Goal: Information Seeking & Learning: Check status

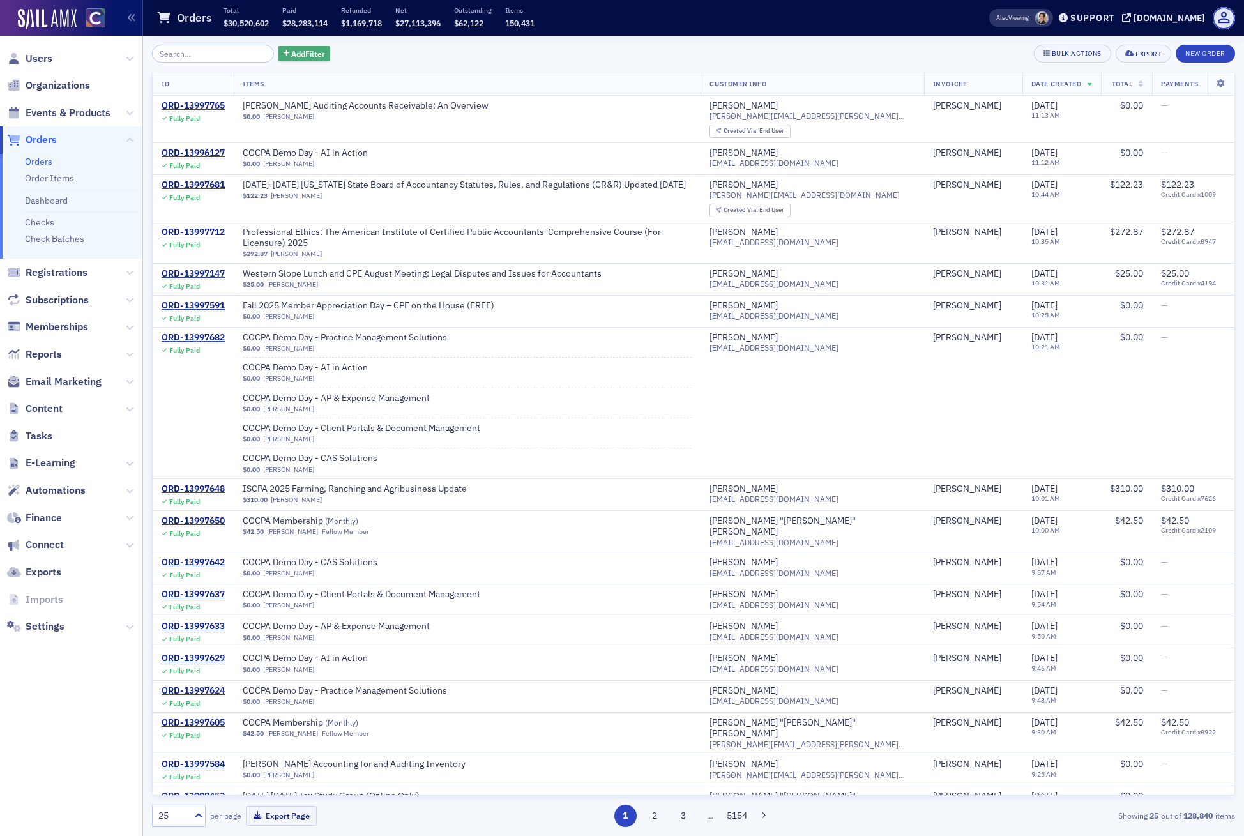
click at [291, 54] on span "Add Filter" at bounding box center [308, 53] width 34 height 11
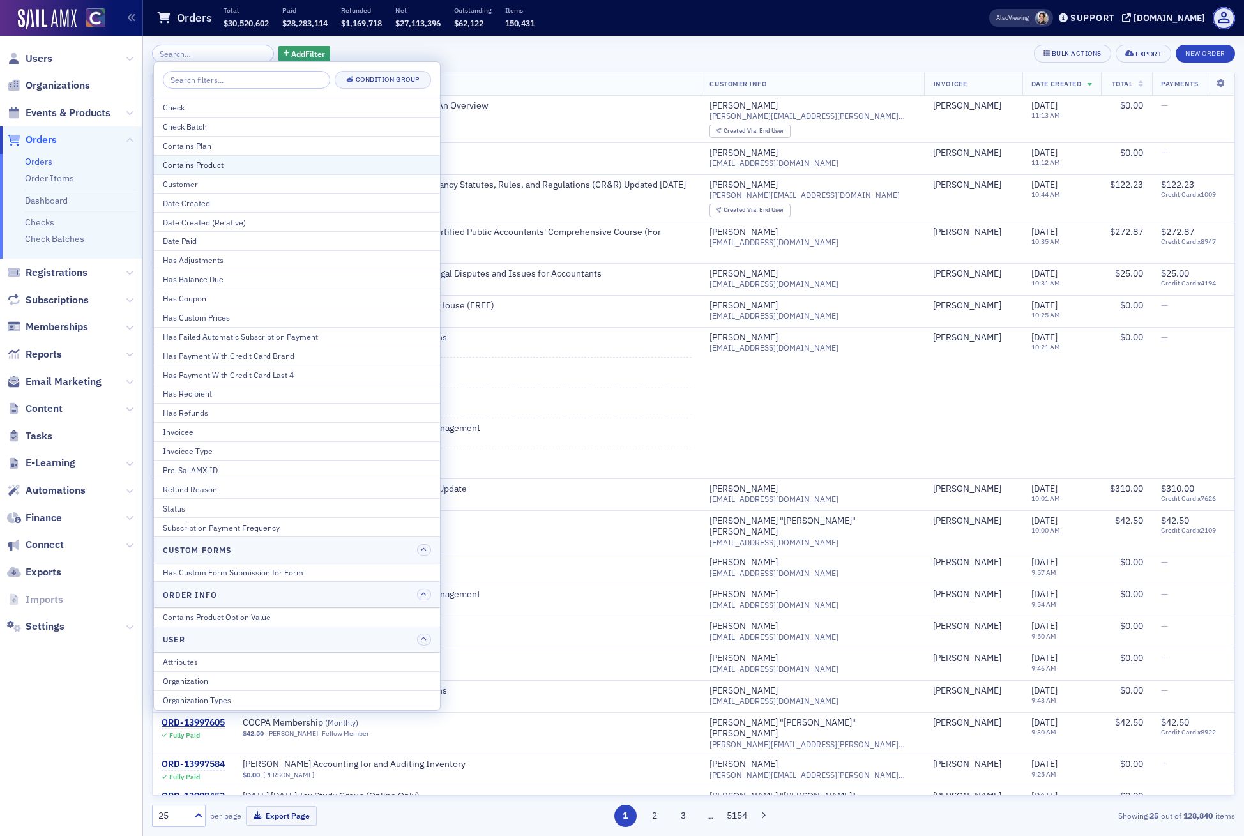
click at [242, 163] on div "Contains Product" at bounding box center [297, 164] width 268 height 11
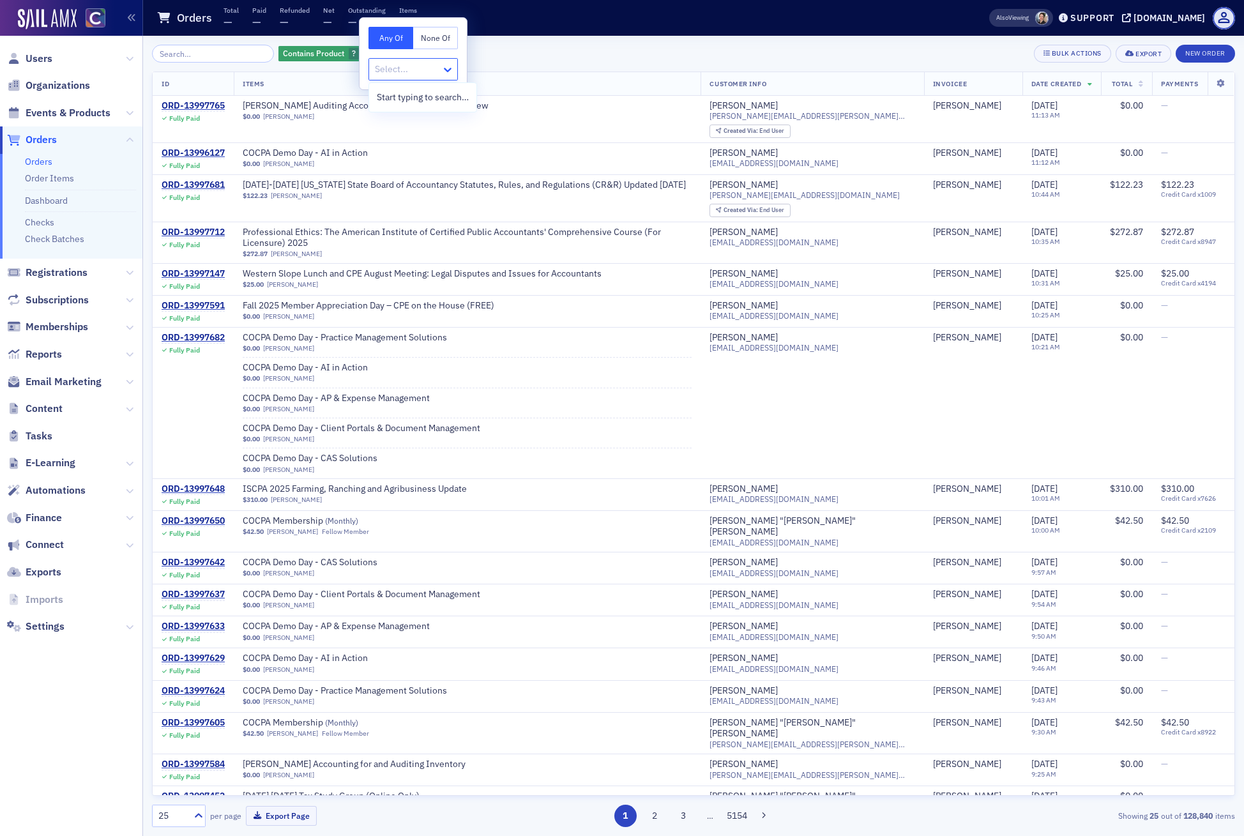
click at [446, 68] on icon at bounding box center [447, 69] width 13 height 13
click at [409, 73] on div at bounding box center [407, 69] width 66 height 16
type input "room"
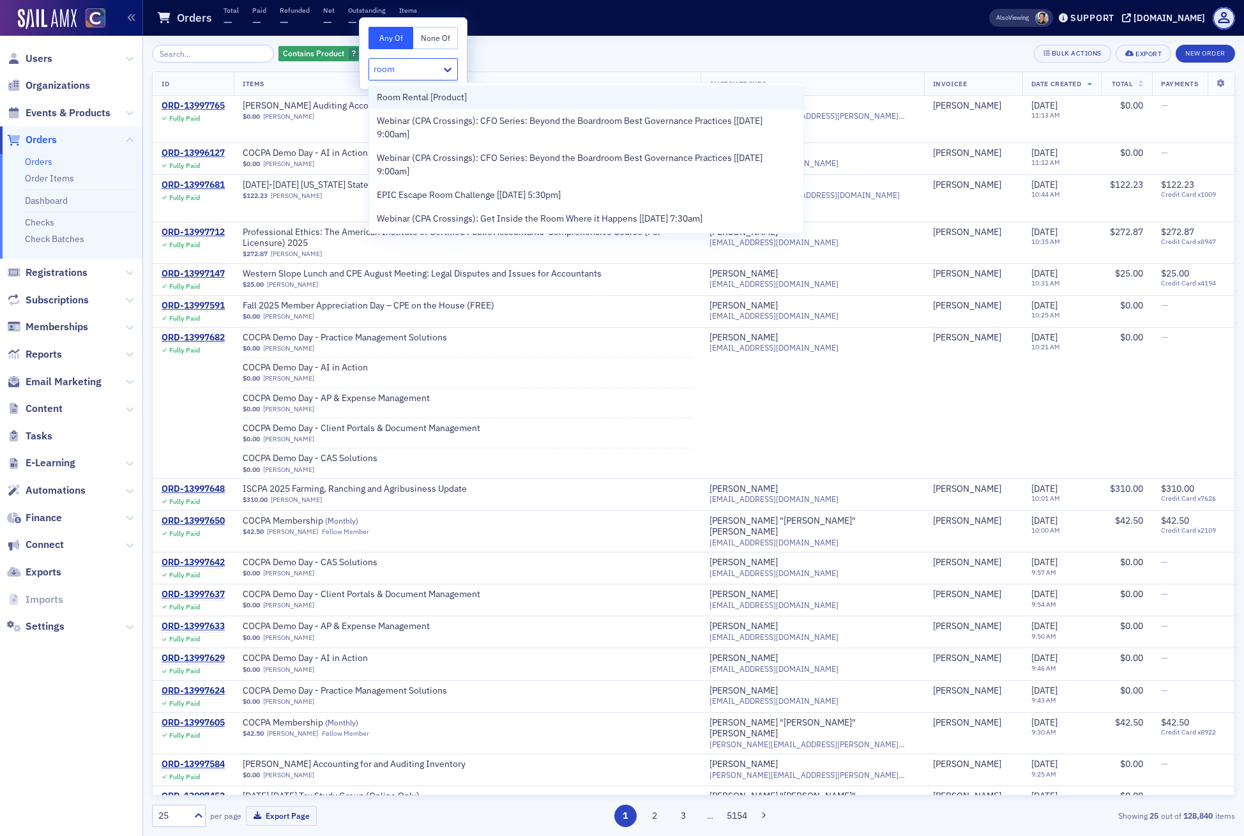
click at [419, 100] on span "Room Rental [Product]" at bounding box center [422, 97] width 90 height 13
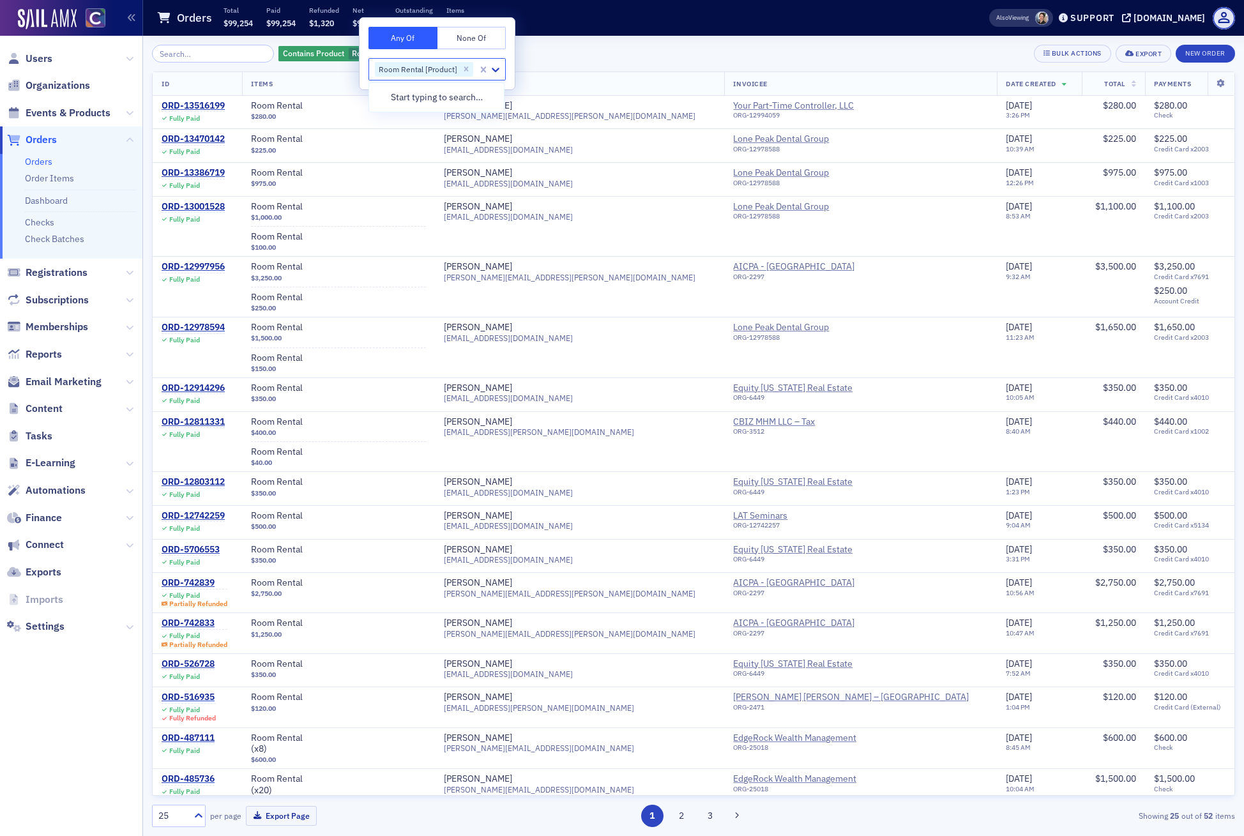
click at [601, 45] on div "Contains Product Room Rental [Product] Add Filter Bulk Actions Export New Order" at bounding box center [693, 54] width 1083 height 18
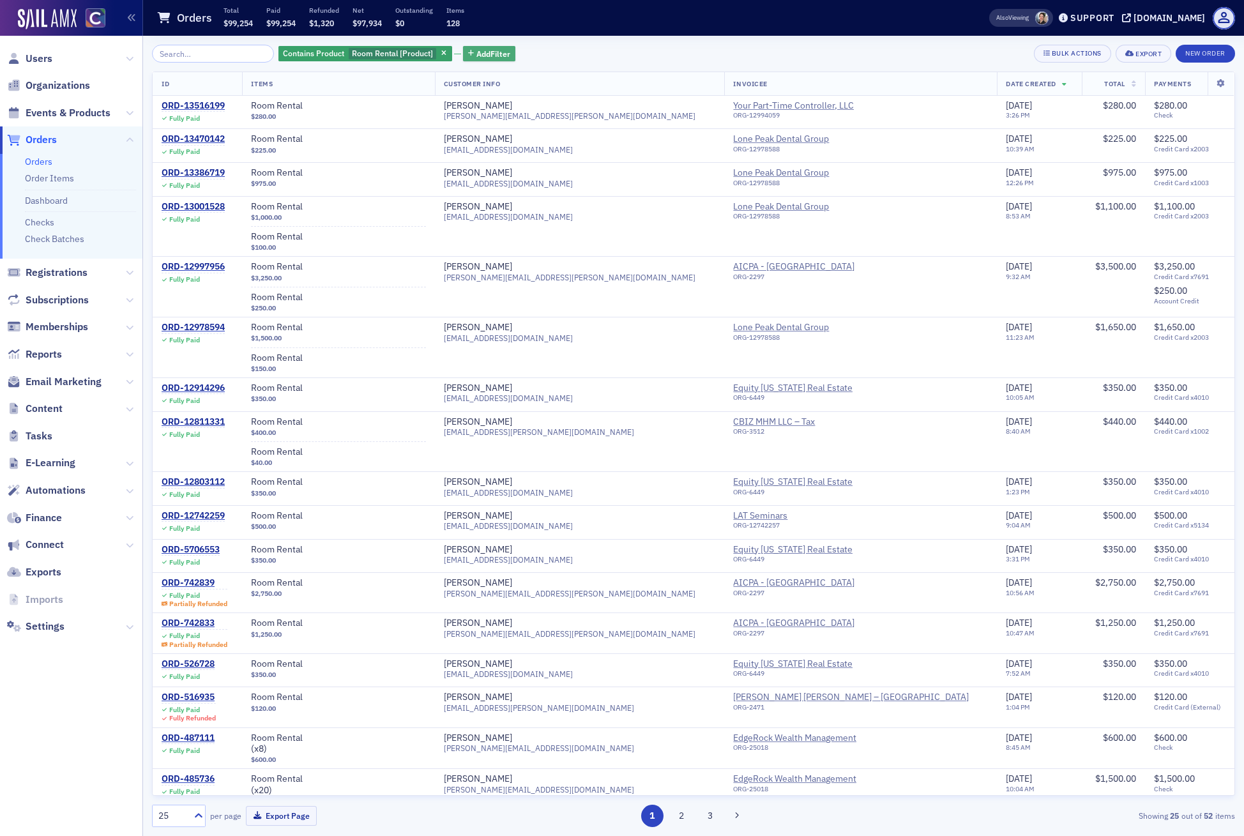
click at [481, 49] on span "Add Filter" at bounding box center [493, 53] width 34 height 11
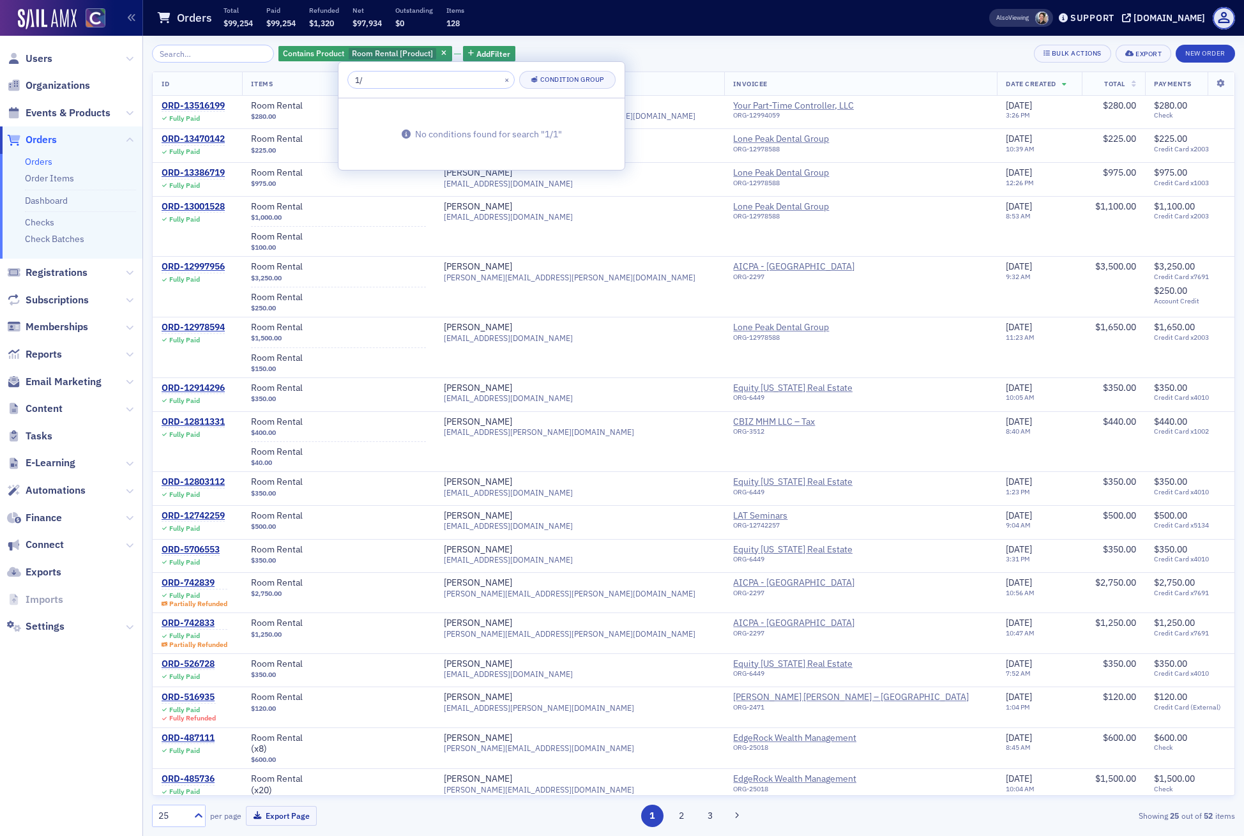
type input "1"
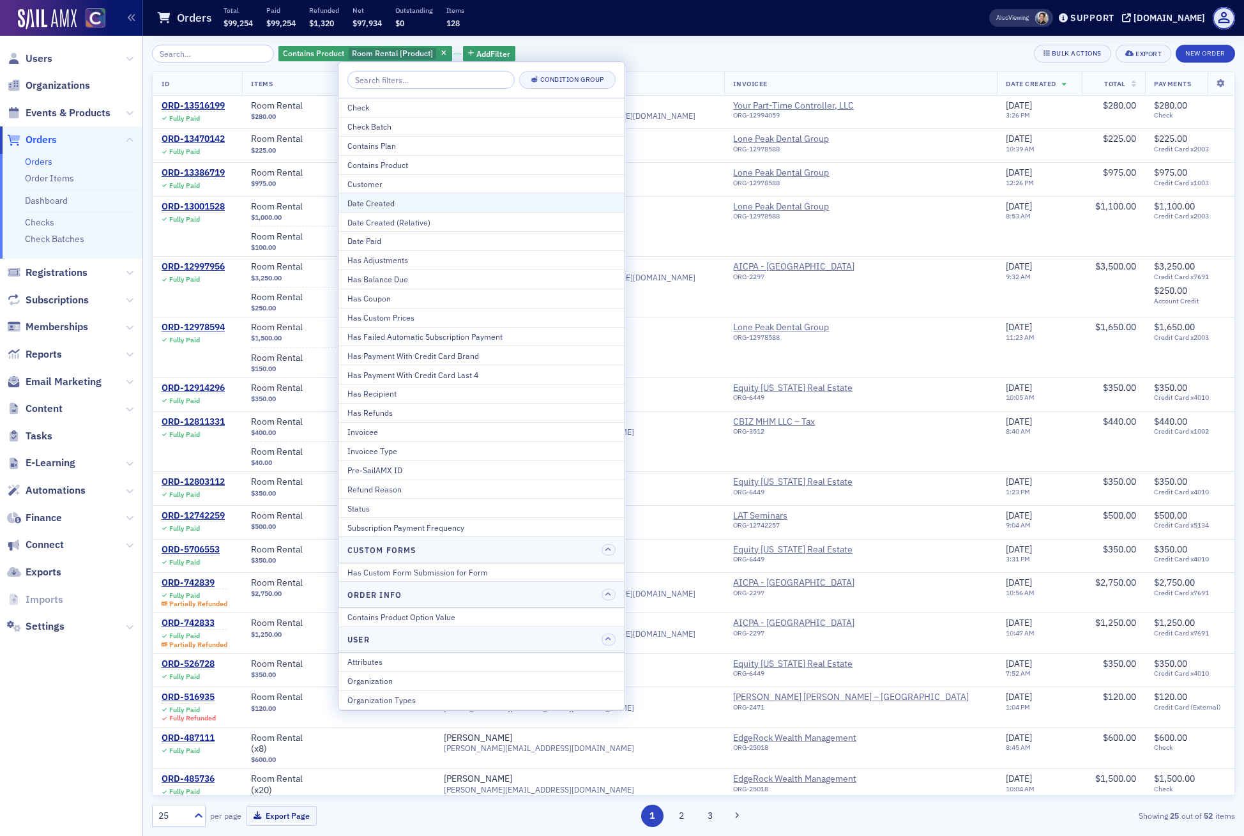
click at [461, 209] on button "Date Created" at bounding box center [481, 202] width 286 height 19
select select "7"
select select "2025"
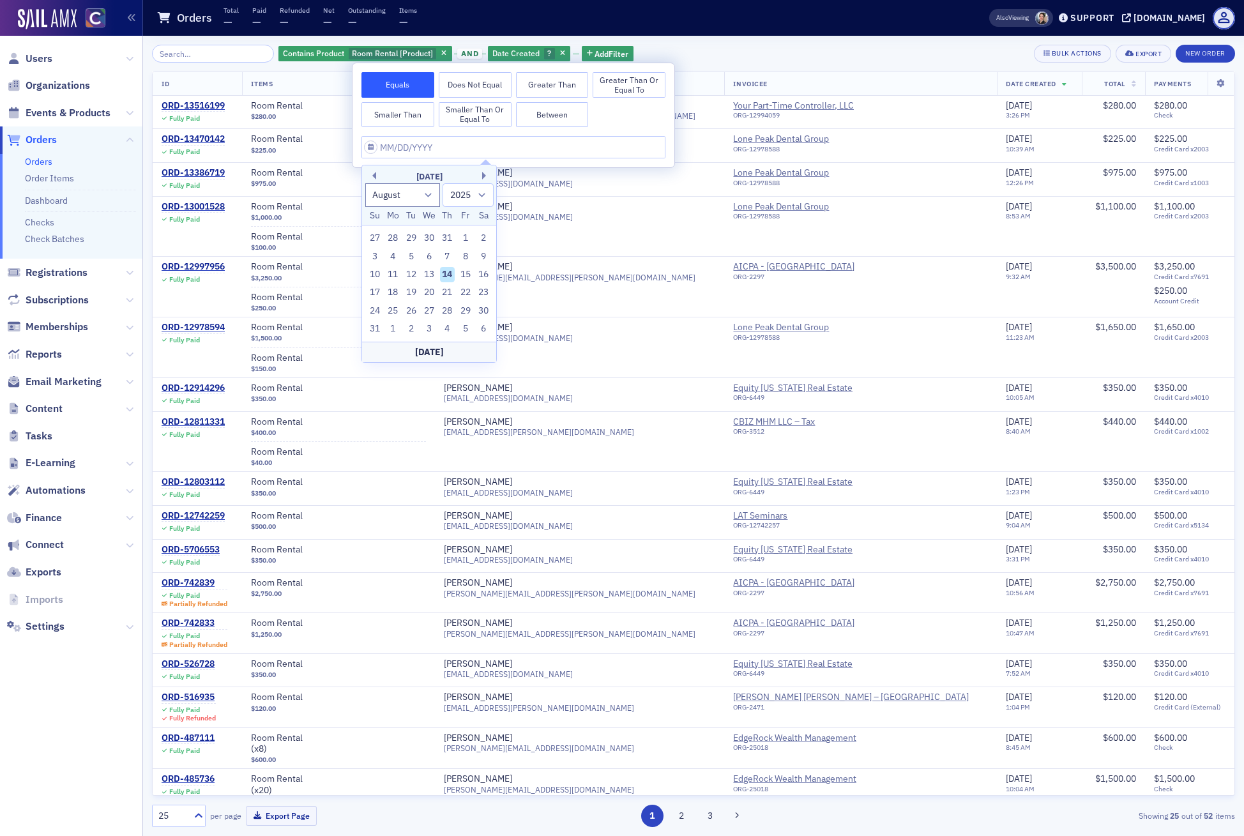
click at [570, 88] on button "Greater Than" at bounding box center [552, 85] width 73 height 26
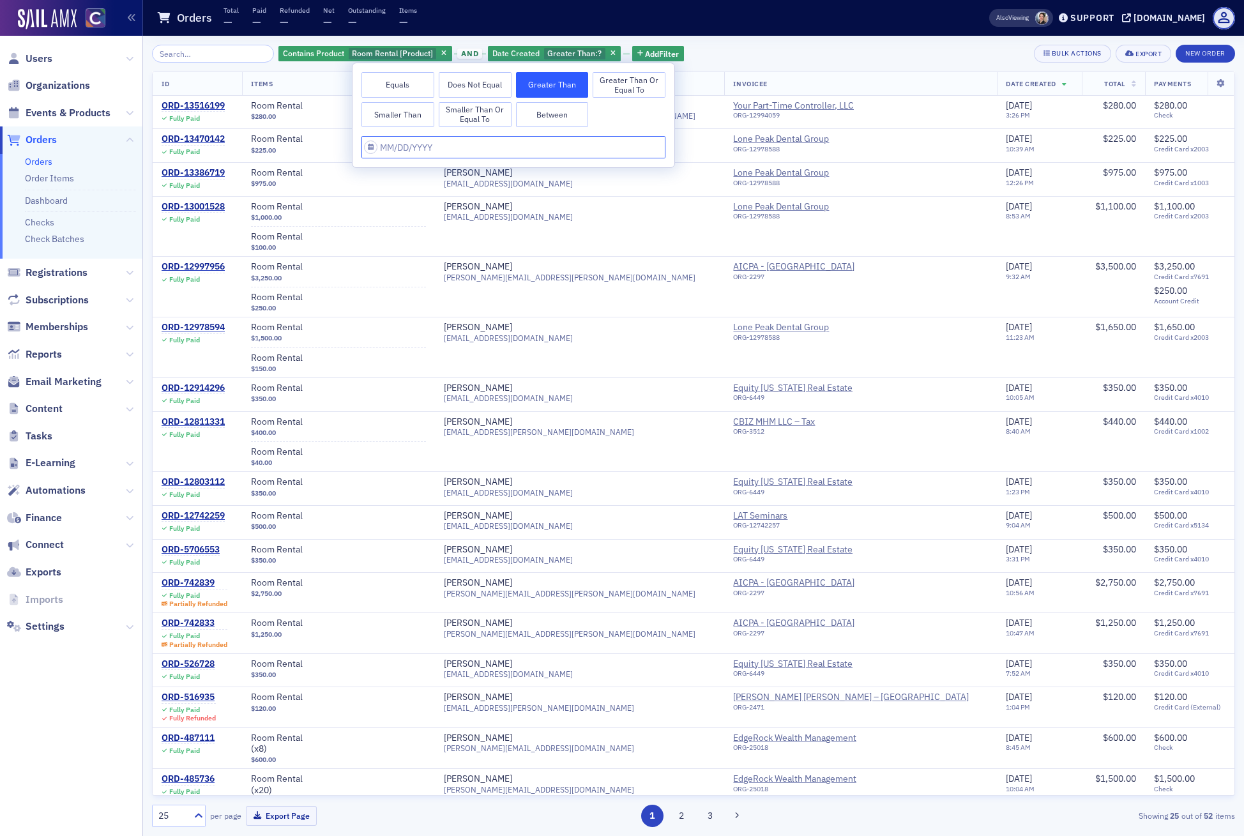
click at [421, 144] on input "text" at bounding box center [513, 147] width 304 height 22
select select "7"
select select "2025"
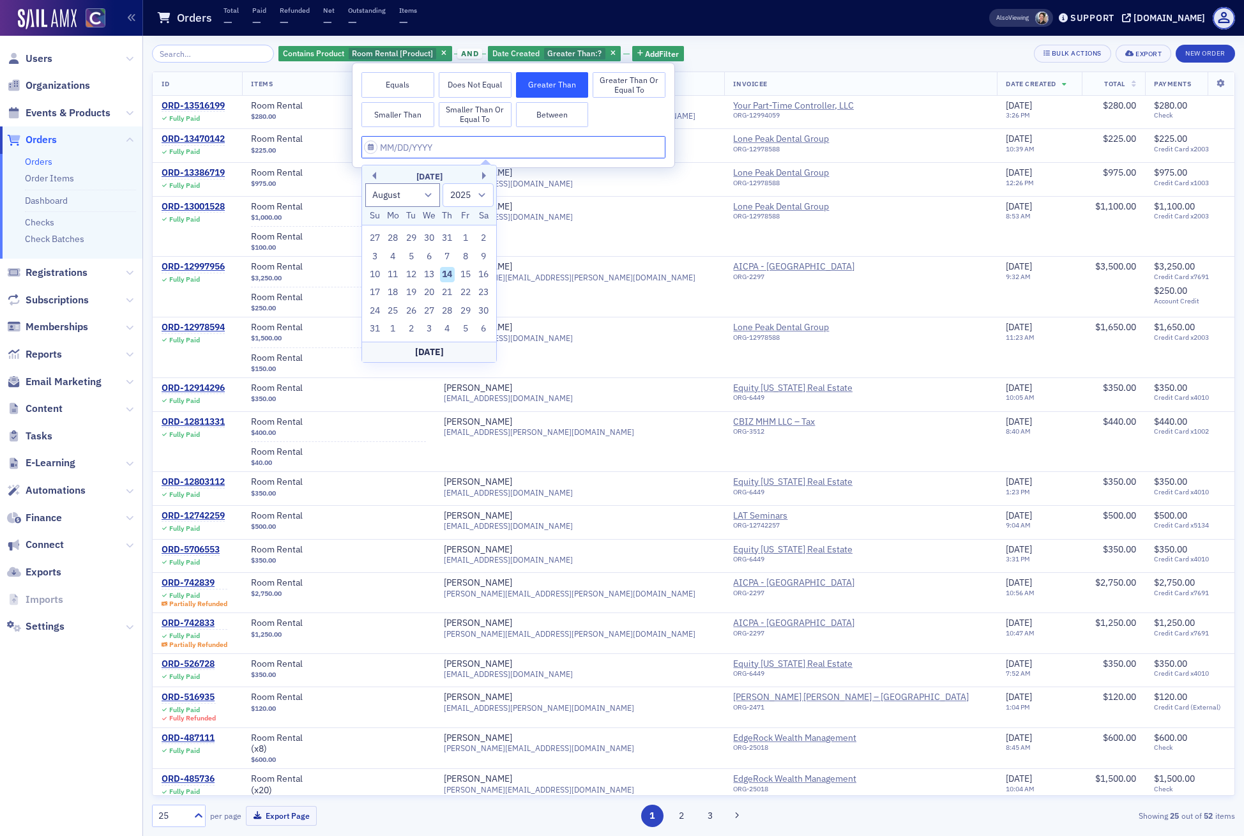
type input "1"
select select "0"
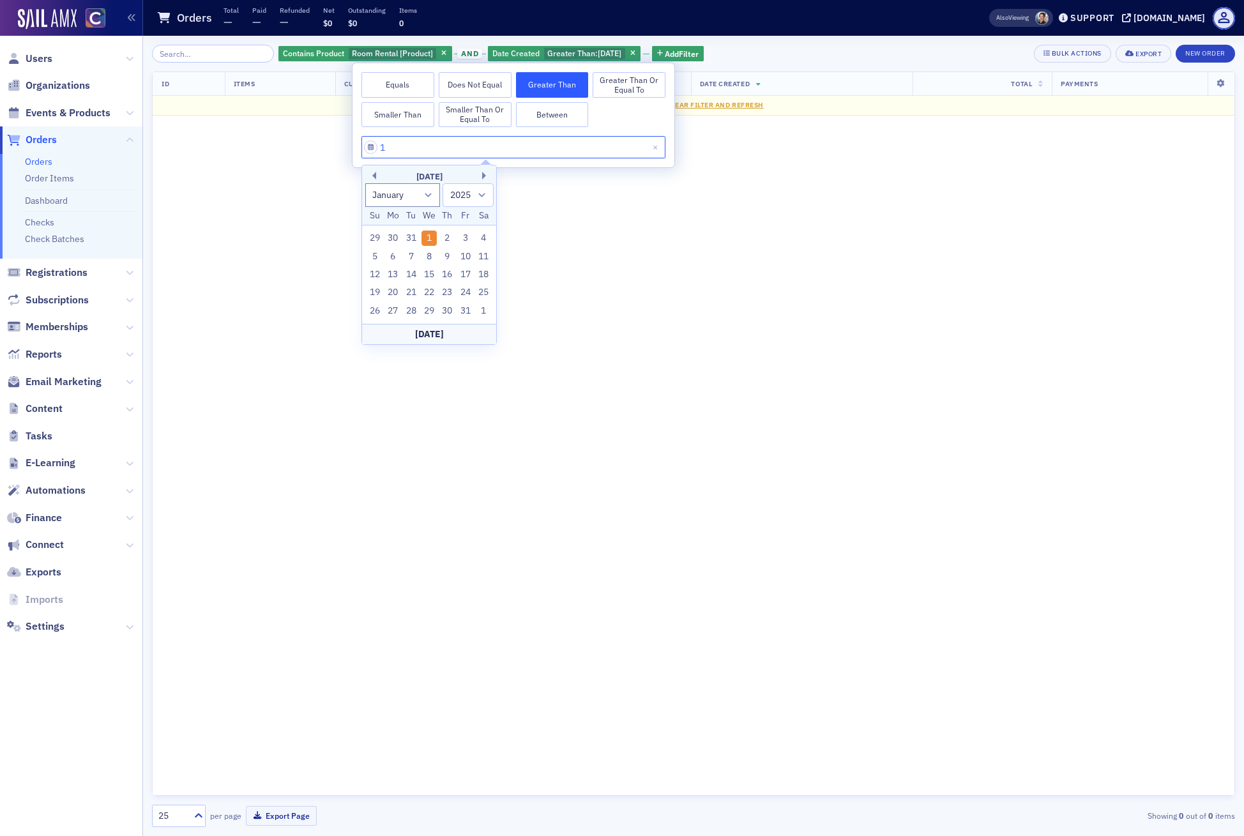
type input "1/"
select select "2001"
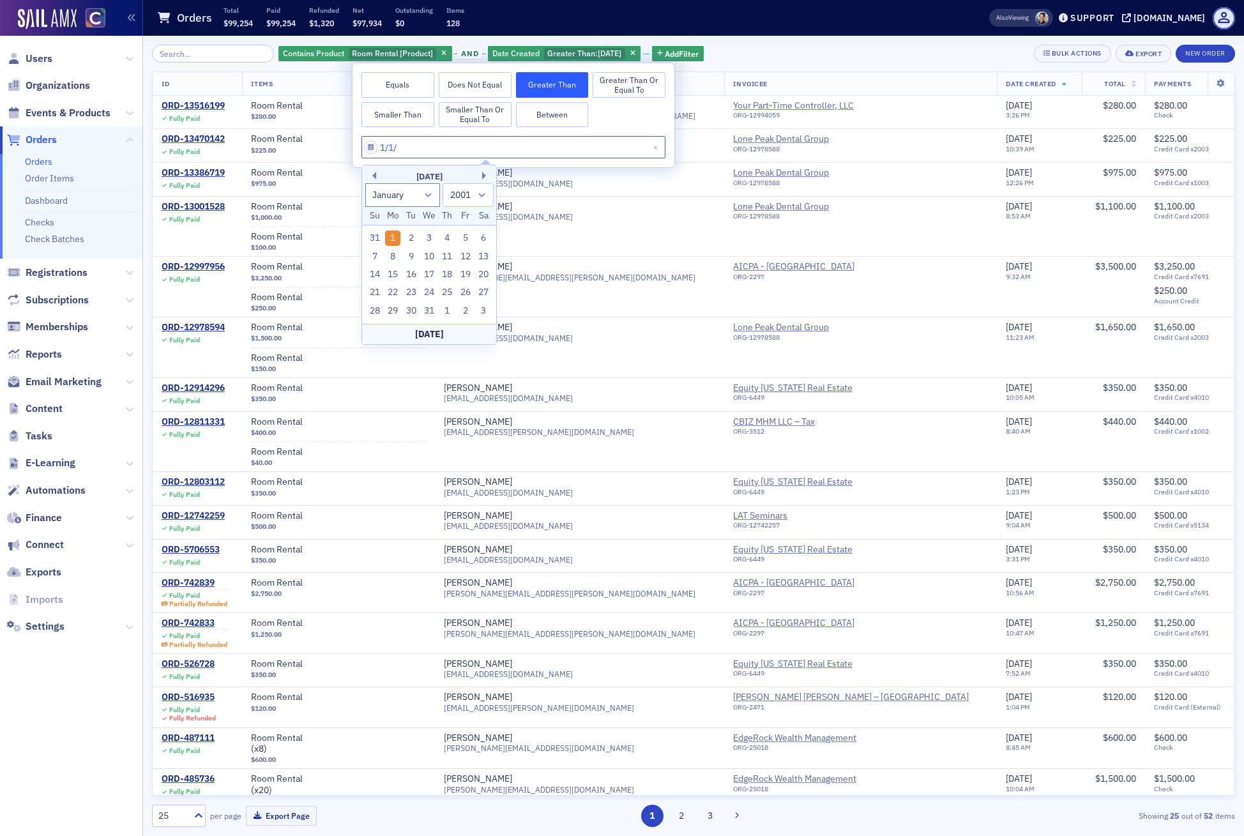
type input "1/1/2"
select select "2002"
type input "[DATE]"
select select "2020"
type input "[DATE]"
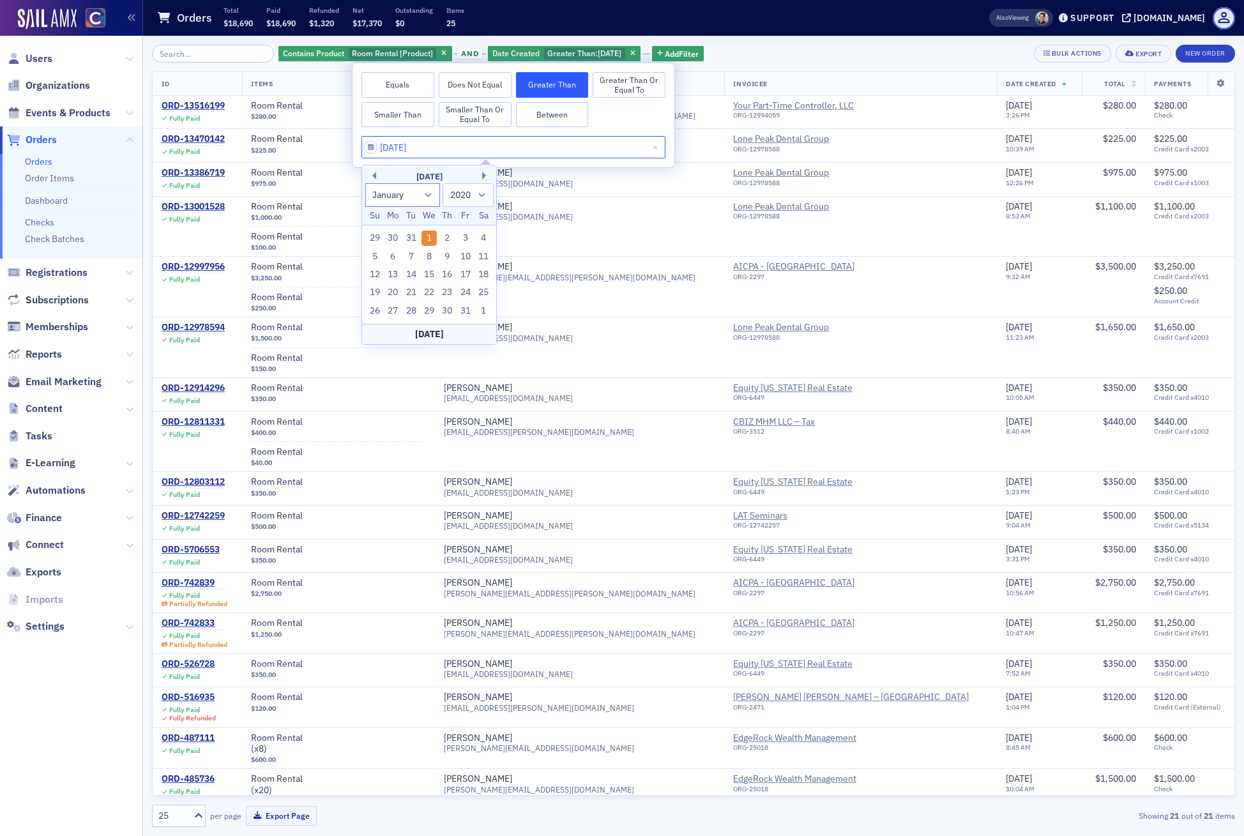
select select "2025"
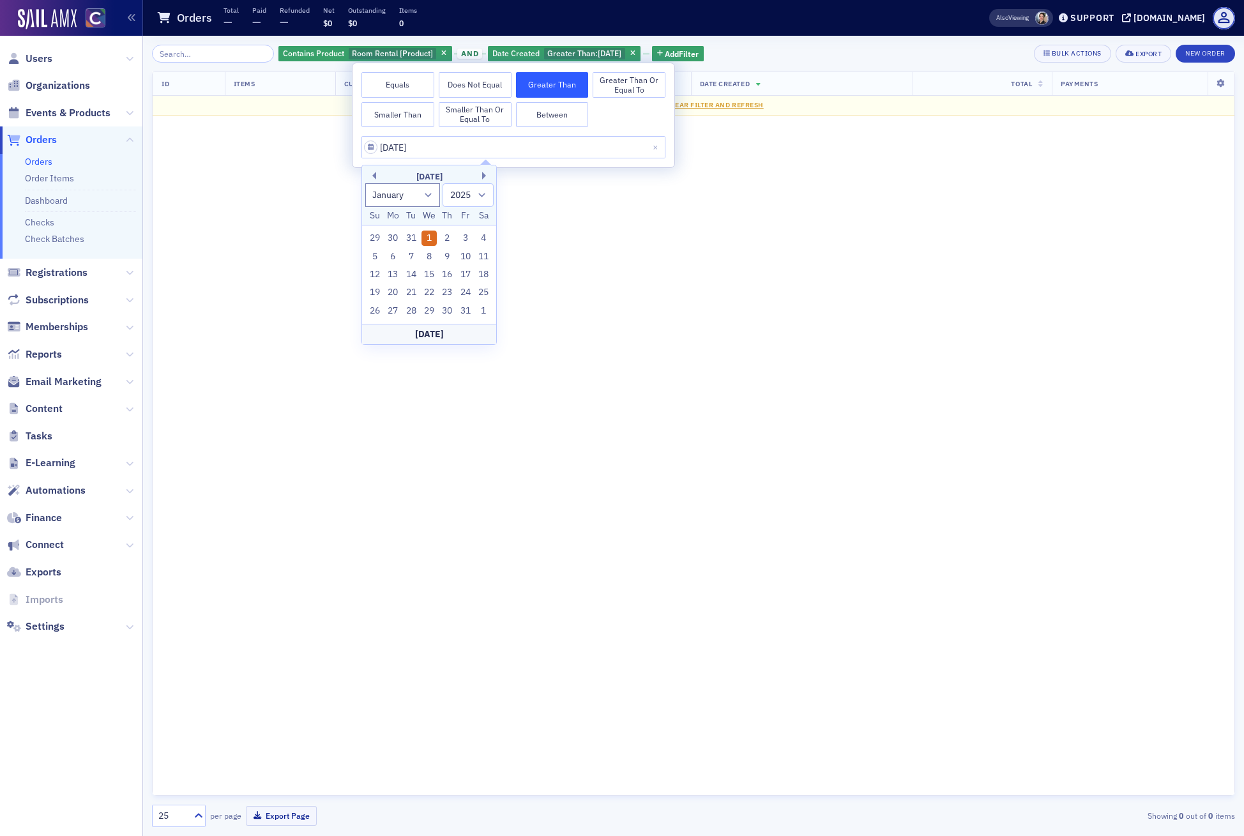
click at [428, 232] on div "1" at bounding box center [428, 237] width 15 height 15
type input "[DATE]"
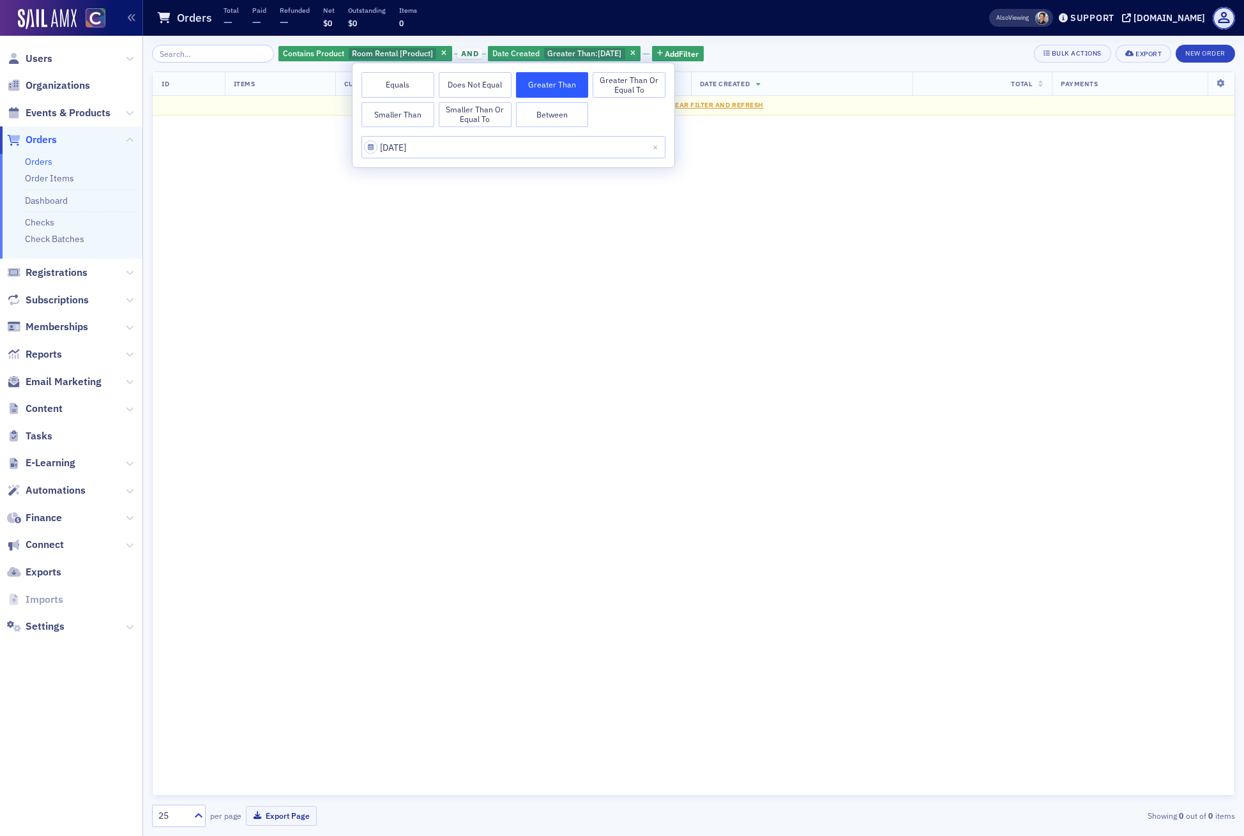
click at [855, 86] on th "Date Created" at bounding box center [802, 84] width 222 height 24
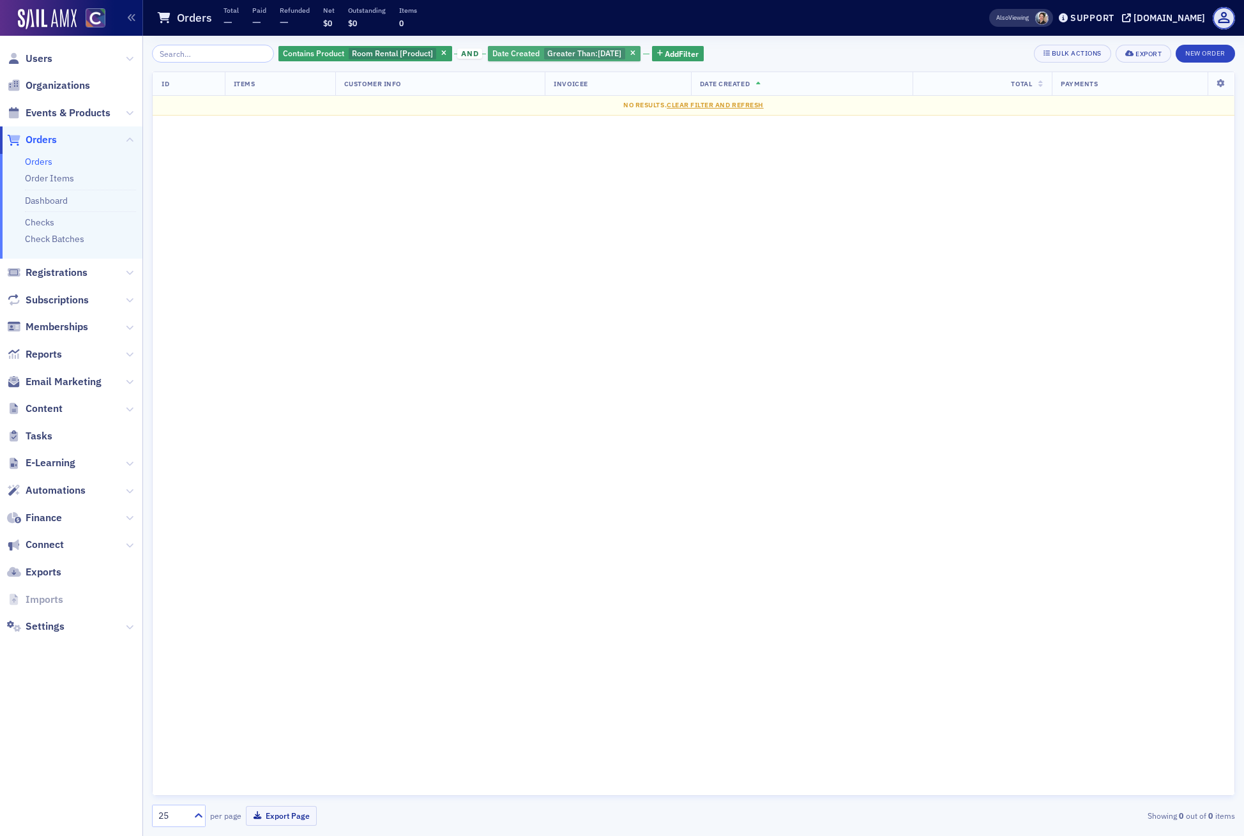
click at [598, 54] on span "[DATE]" at bounding box center [610, 53] width 24 height 10
select select "2025"
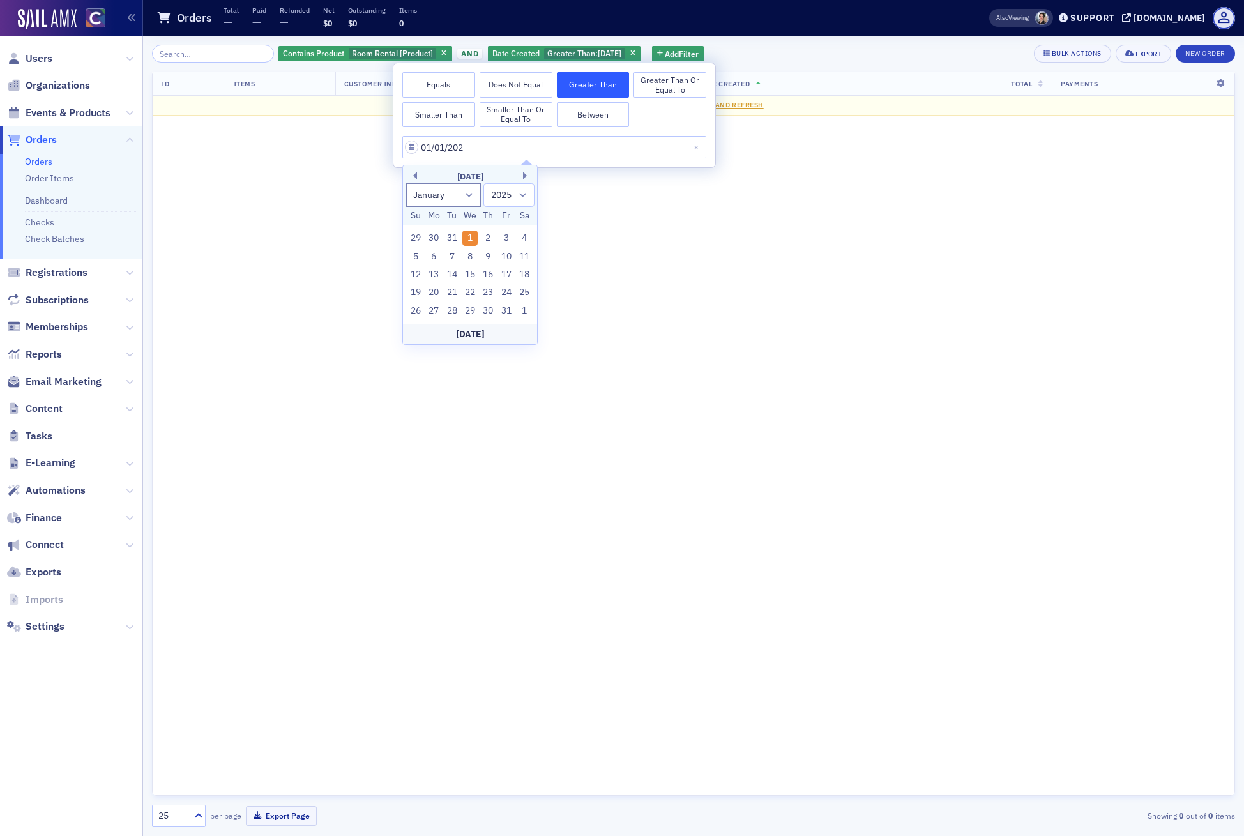
type input "[DATE]"
select select "2024"
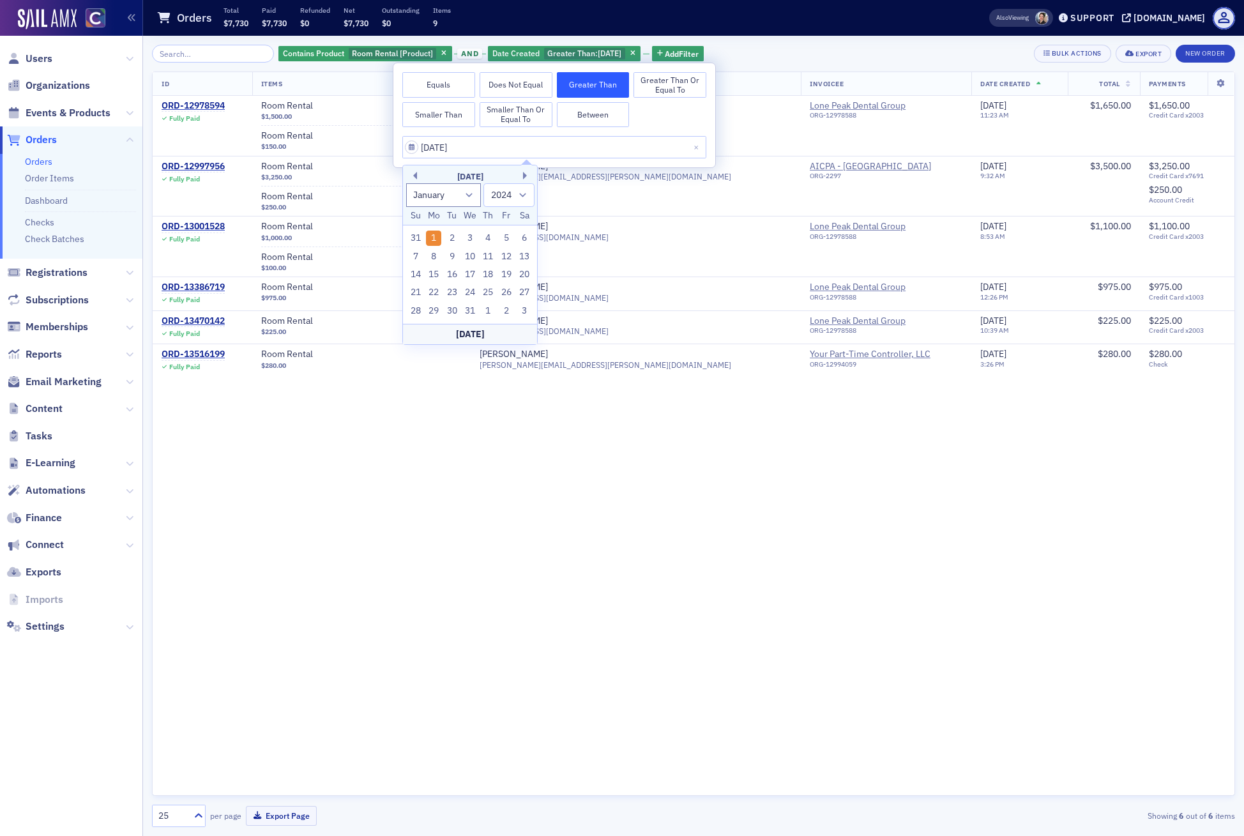
type input "[DATE]"
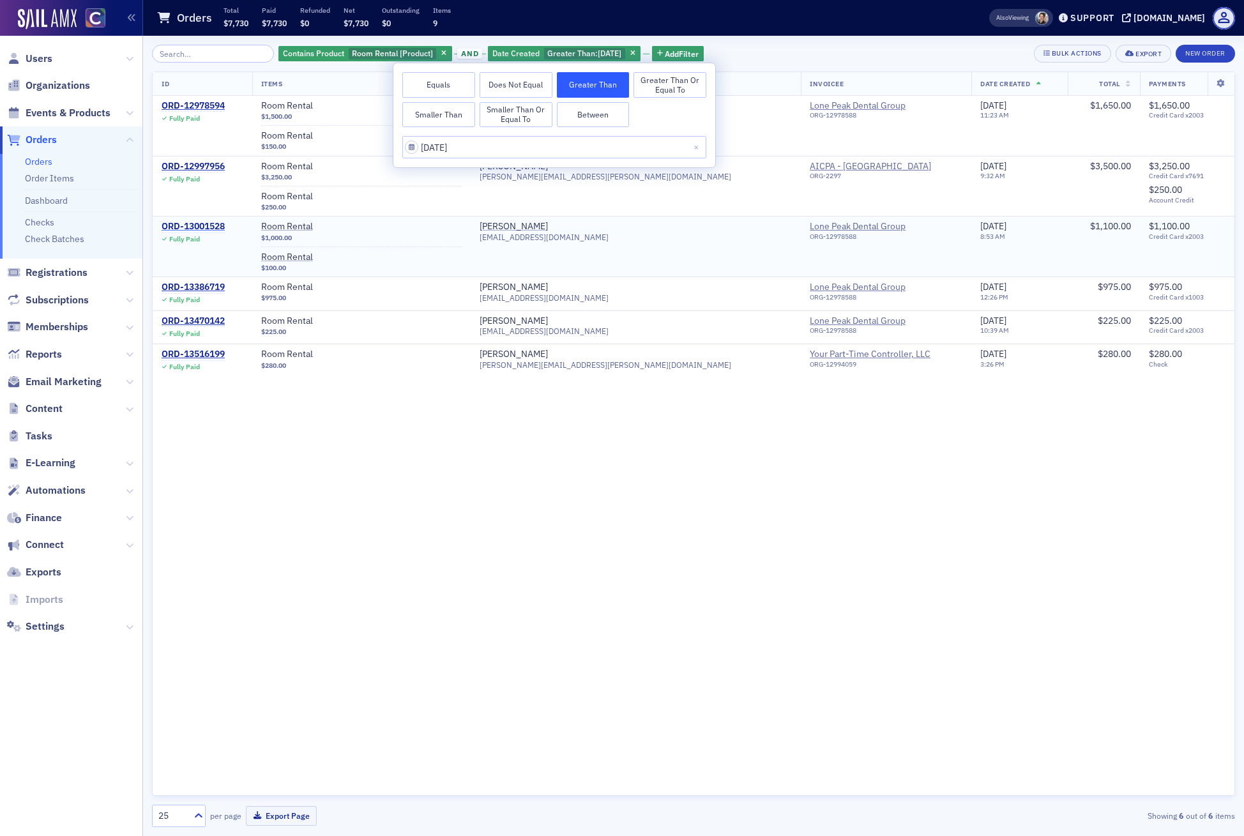
click at [189, 225] on div "ORD-13001528" at bounding box center [193, 226] width 63 height 11
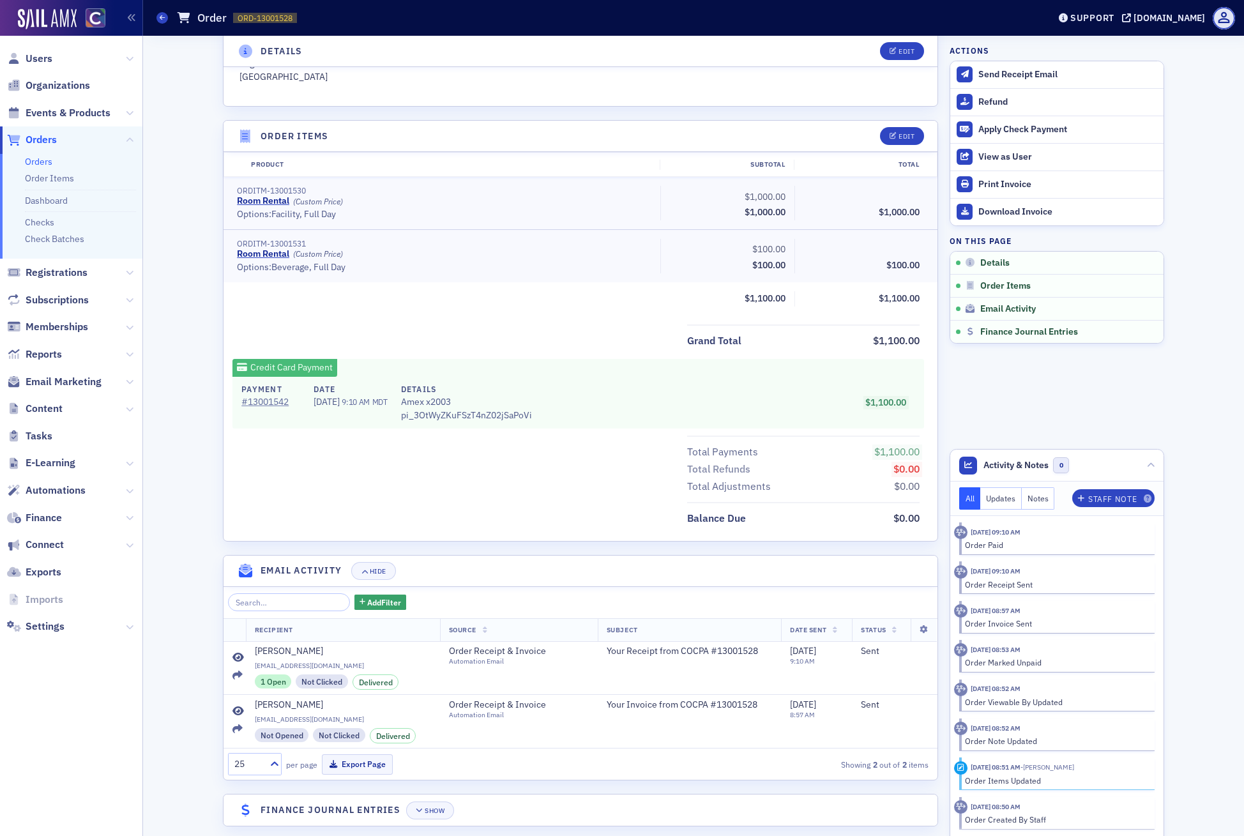
scroll to position [379, 0]
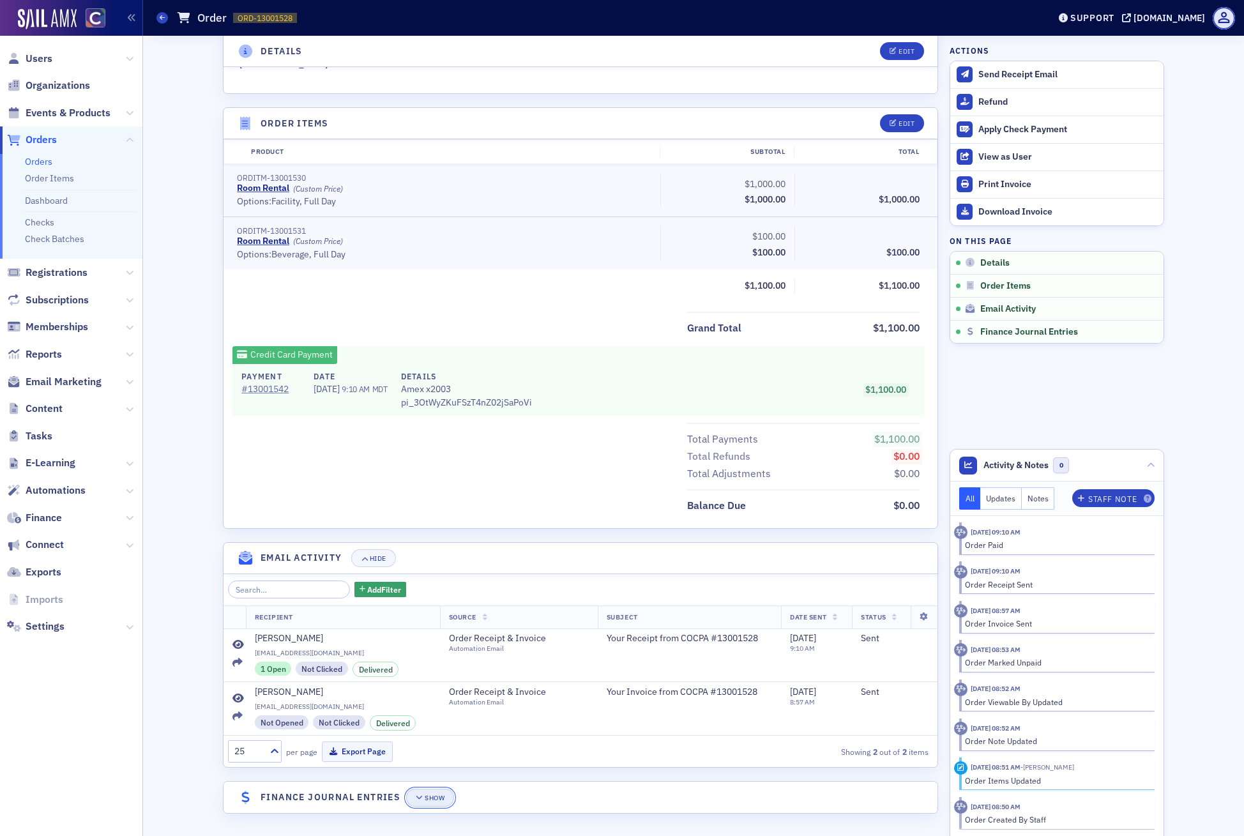
click at [427, 797] on div "Show" at bounding box center [435, 797] width 20 height 7
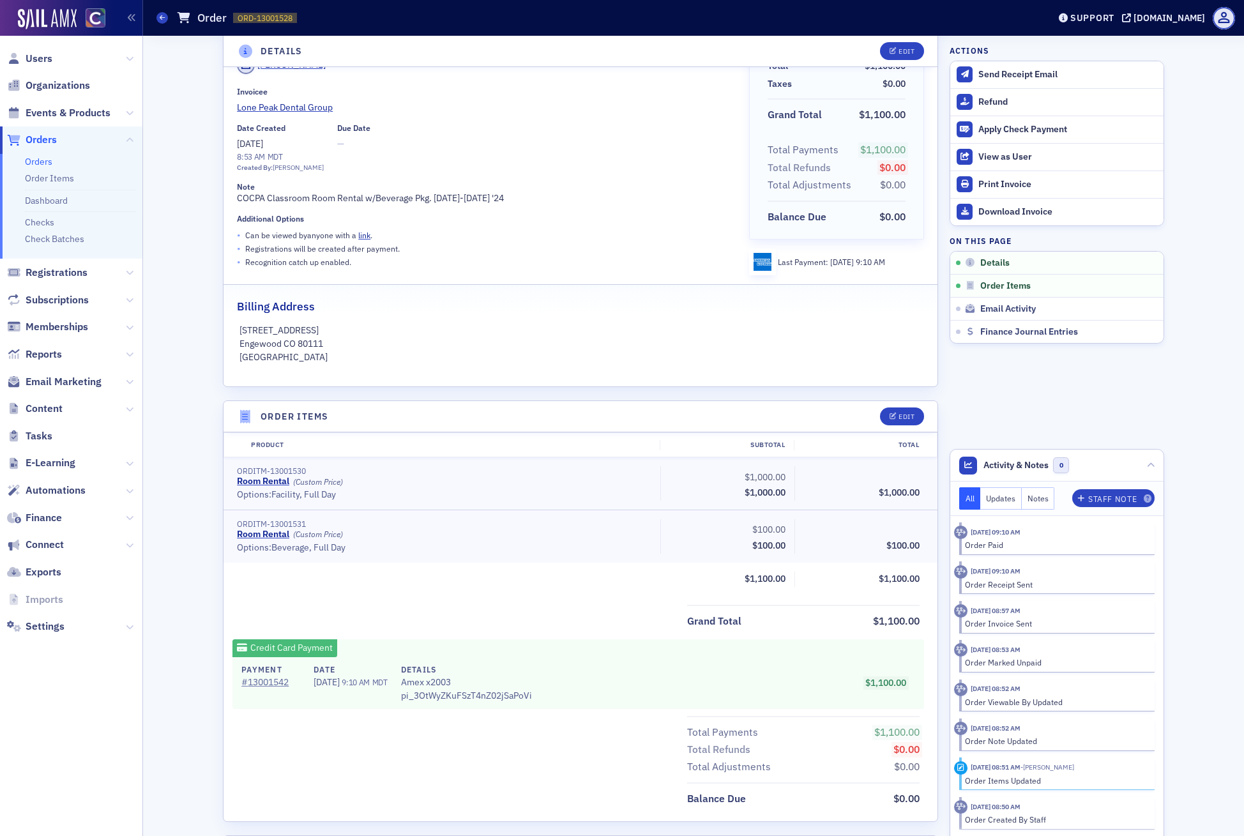
scroll to position [0, 0]
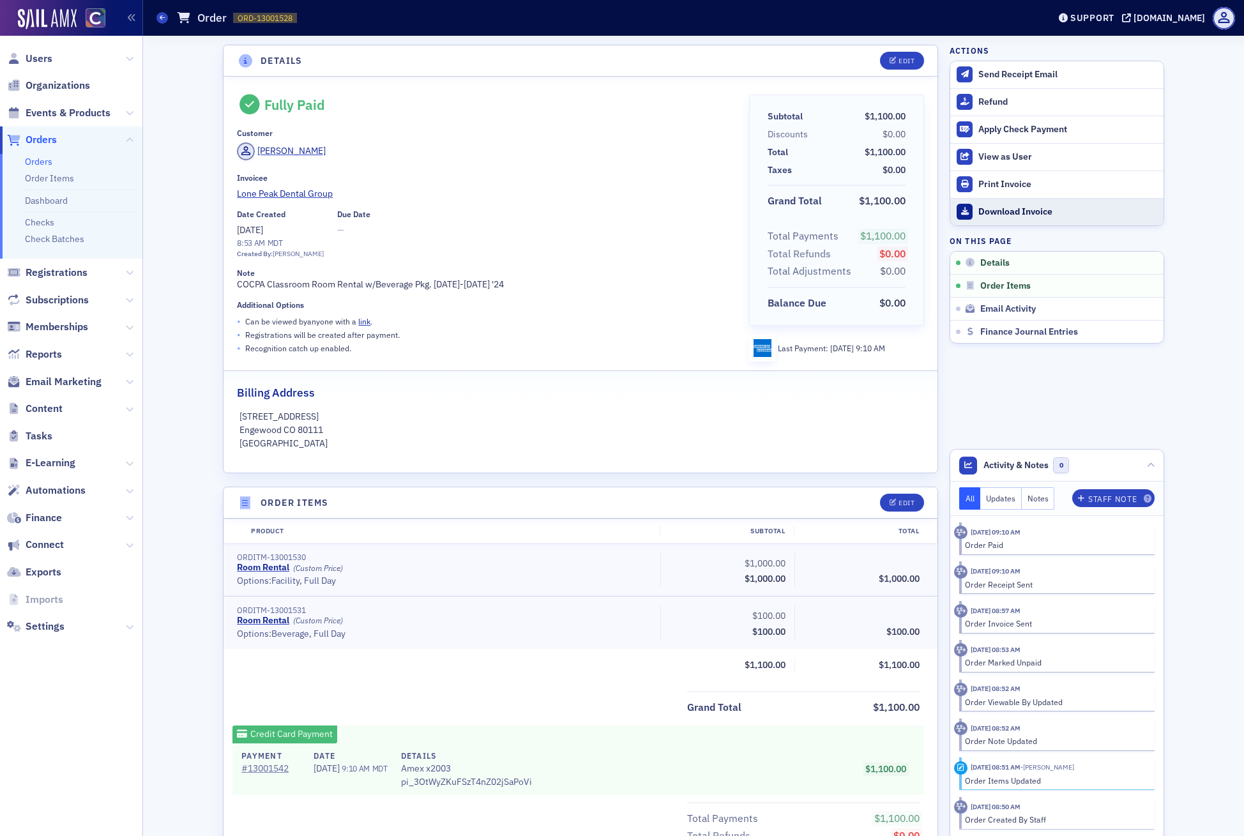
click at [1001, 215] on div "Download Invoice" at bounding box center [1067, 211] width 179 height 11
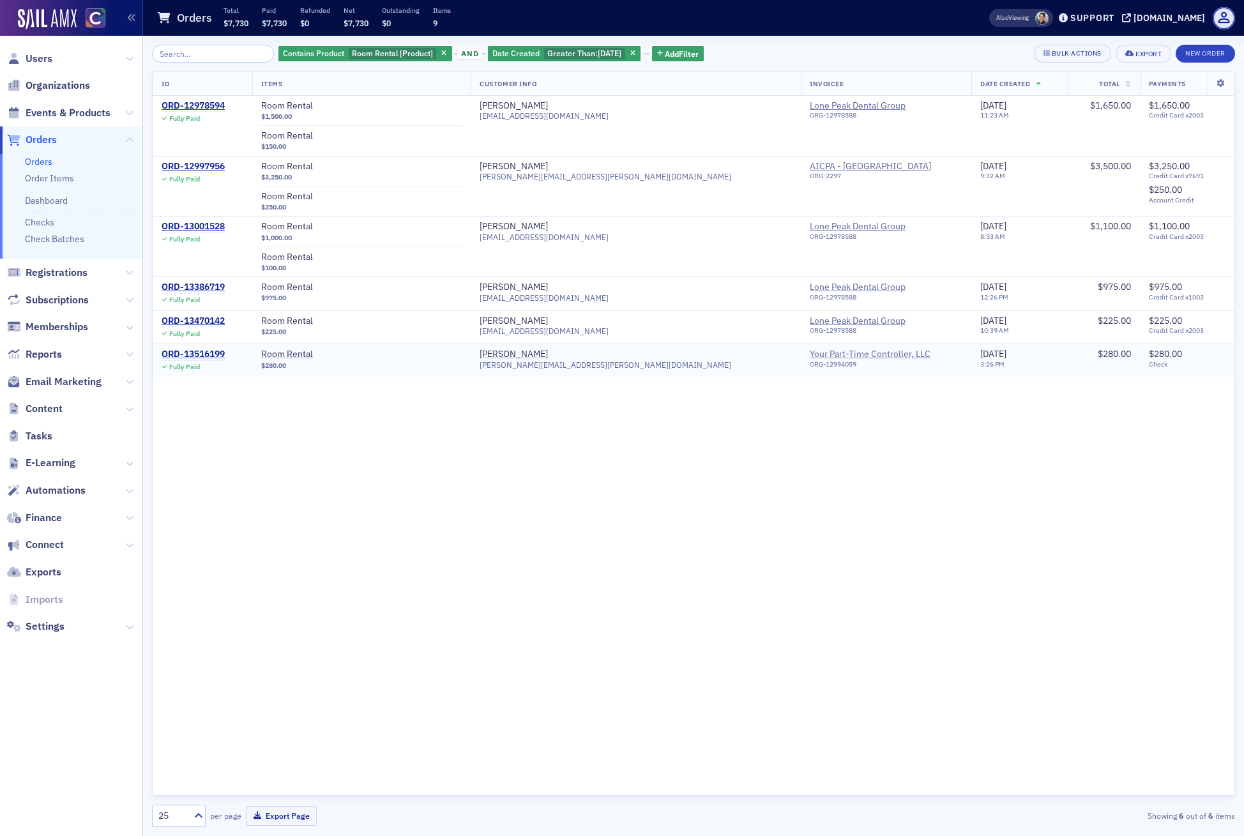
click at [199, 352] on div "ORD-13516199" at bounding box center [193, 354] width 63 height 11
click at [202, 318] on div "ORD-13470142" at bounding box center [193, 320] width 63 height 11
click at [202, 289] on div "ORD-13386719" at bounding box center [193, 287] width 63 height 11
click at [214, 162] on div "ORD-12997956" at bounding box center [193, 166] width 63 height 11
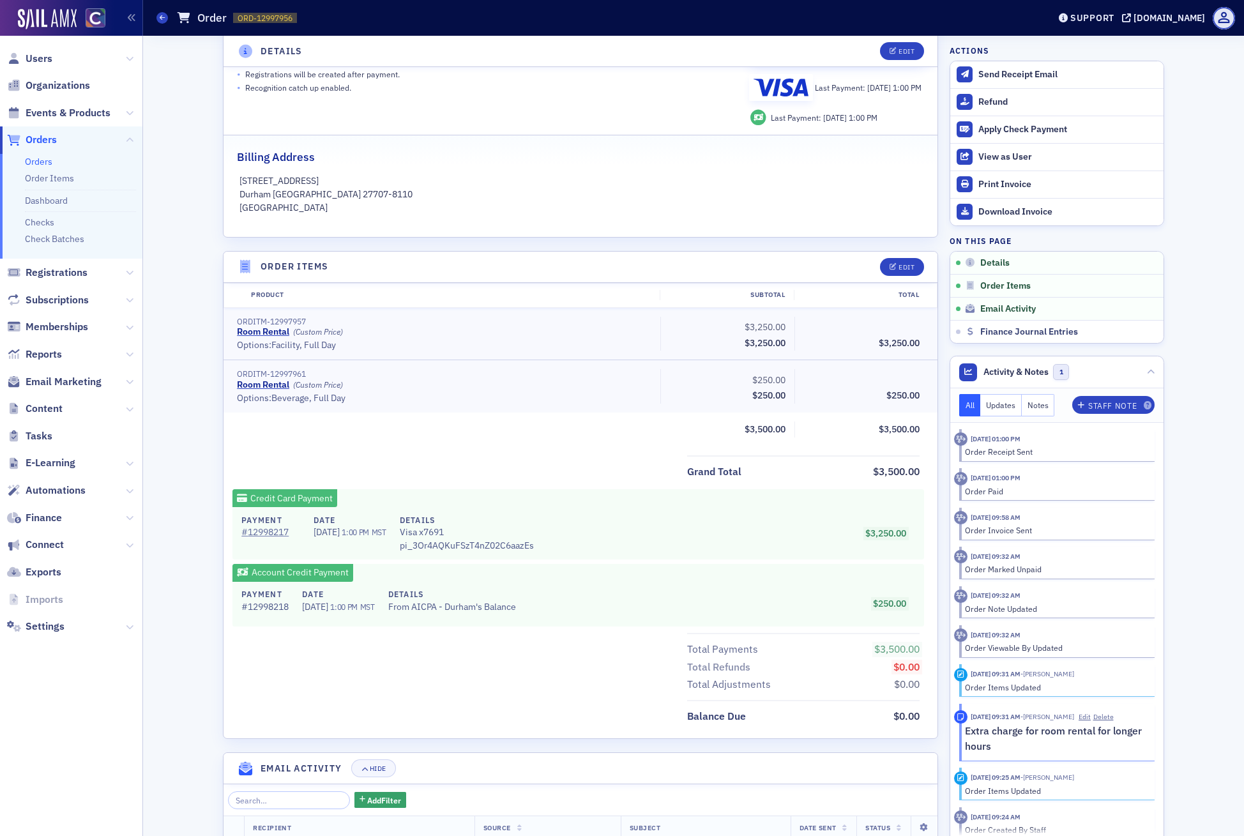
scroll to position [262, 0]
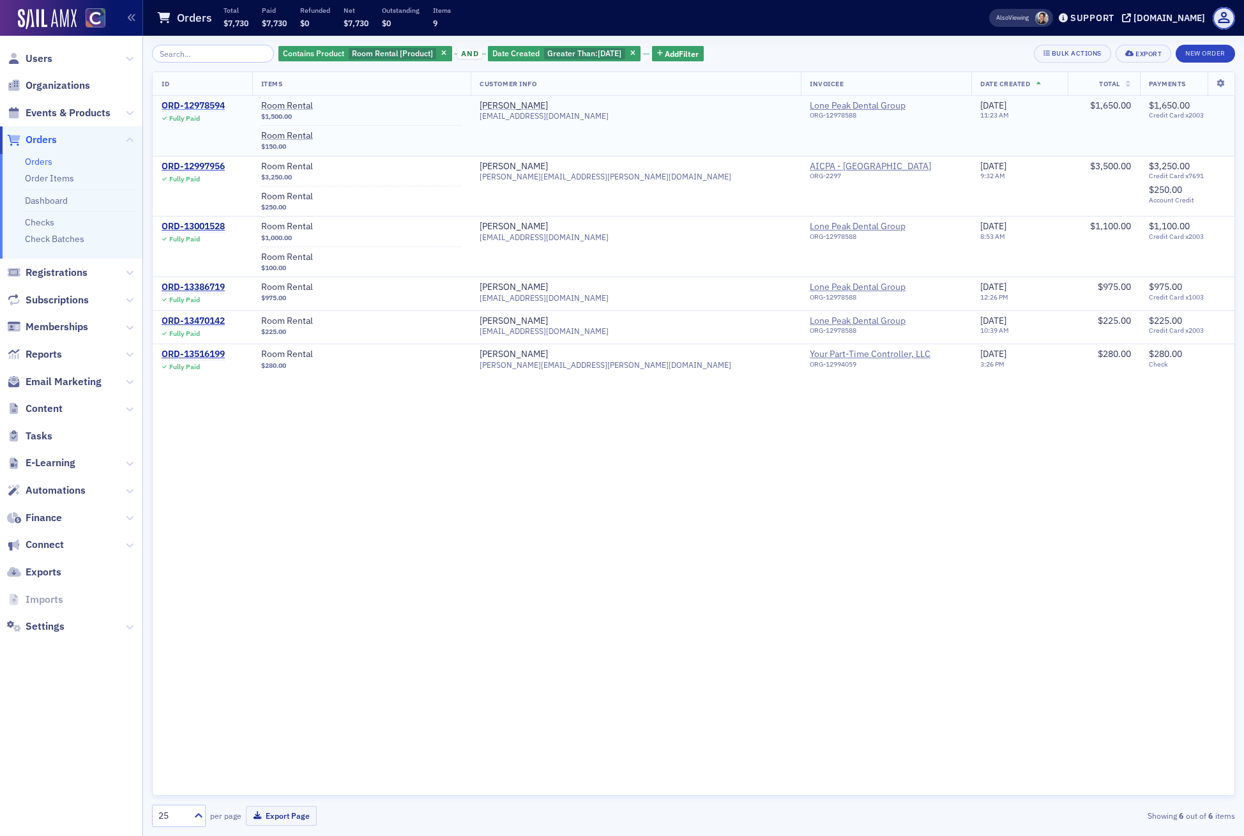
click at [186, 105] on div "ORD-12978594" at bounding box center [193, 105] width 63 height 11
